Goal: Navigation & Orientation: Find specific page/section

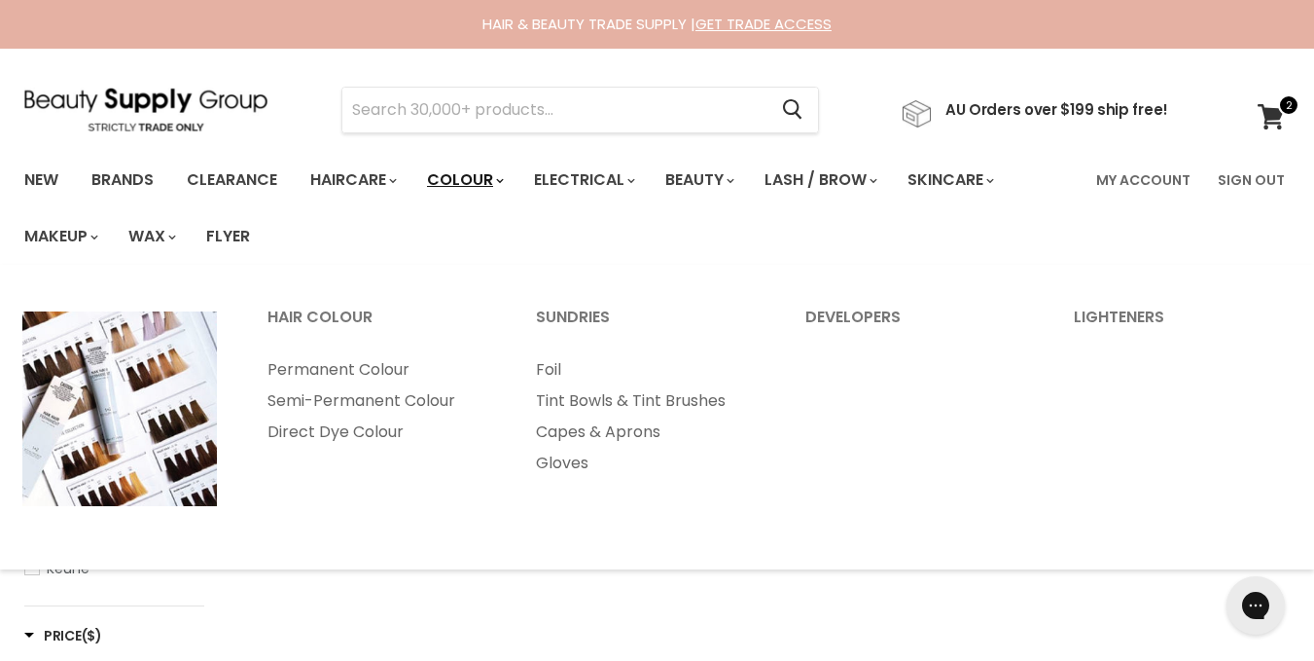
scroll to position [373, 0]
